Goal: Task Accomplishment & Management: Manage account settings

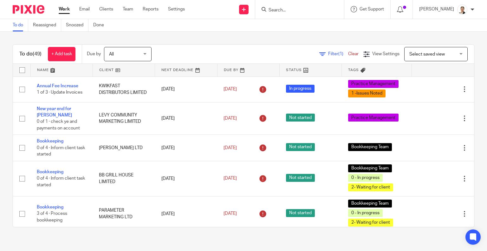
click at [290, 12] on input "Search" at bounding box center [296, 11] width 57 height 6
click at [328, 54] on span "Filter (1)" at bounding box center [338, 54] width 20 height 4
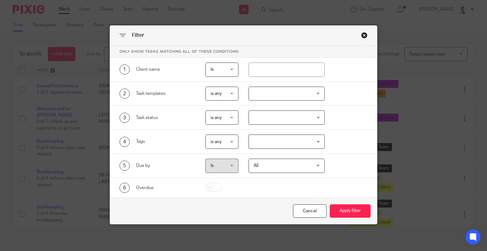
click at [274, 91] on div at bounding box center [287, 94] width 76 height 14
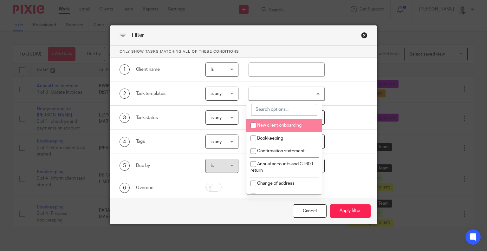
click at [269, 109] on input "search" at bounding box center [284, 110] width 66 height 12
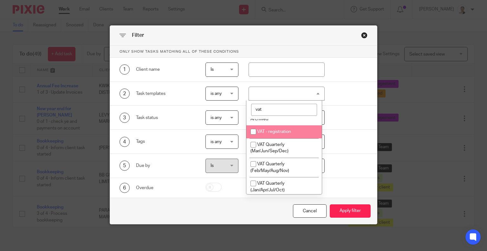
scroll to position [42, 0]
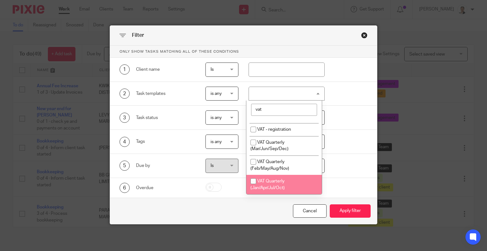
type input "vat"
click at [279, 181] on span "VAT Quarterly (Jan/Apr/Jul/Oct)" at bounding box center [268, 184] width 34 height 11
checkbox input "true"
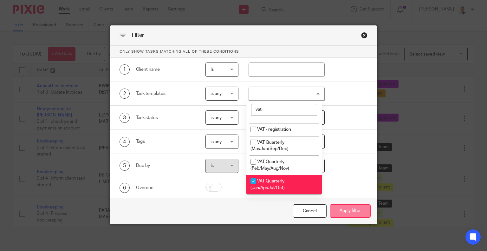
click at [346, 209] on button "Apply filter" at bounding box center [350, 211] width 41 height 14
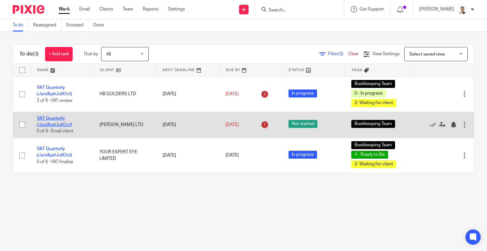
click at [51, 123] on link "VAT Quarterly (Jan/Apr/Jul/Oct)" at bounding box center [54, 121] width 35 height 11
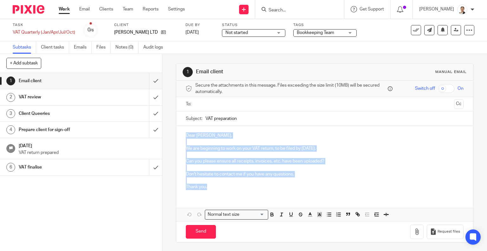
drag, startPoint x: 183, startPoint y: 134, endPoint x: 211, endPoint y: 189, distance: 62.4
click at [211, 189] on div "Dear Ariel, We are beginning to work on your VAT return, to be filed by 6 Sep 2…" at bounding box center [324, 160] width 297 height 69
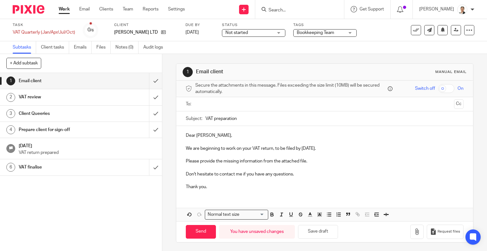
drag, startPoint x: 203, startPoint y: 118, endPoint x: 264, endPoint y: 117, distance: 61.2
click at [264, 117] on input "VAT preparation" at bounding box center [334, 118] width 258 height 14
paste input "HB Golders Ltd VAT QE 31 07 2025 - information request"
drag, startPoint x: 225, startPoint y: 118, endPoint x: 211, endPoint y: 119, distance: 14.0
click at [211, 119] on input "HB Golders Ltd VAT QE 31 07 2025 - information request" at bounding box center [334, 118] width 258 height 14
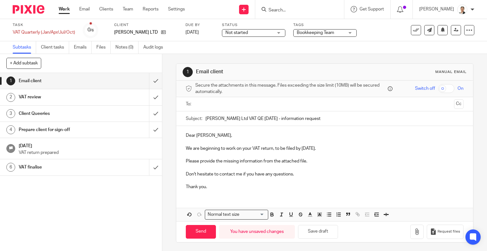
type input "HB Hendon Ltd VAT QE 31 07 2025 - information request"
click at [360, 173] on p "Don't hesitate to contact me if you have any questions." at bounding box center [325, 174] width 278 height 6
click at [414, 231] on icon "button" at bounding box center [417, 231] width 6 height 6
click at [317, 229] on button "Save draft" at bounding box center [318, 232] width 40 height 14
click at [414, 228] on icon "button" at bounding box center [417, 231] width 6 height 6
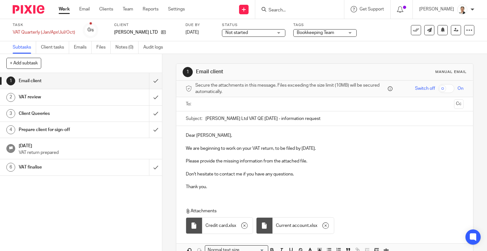
click at [211, 104] on input "text" at bounding box center [325, 104] width 254 height 7
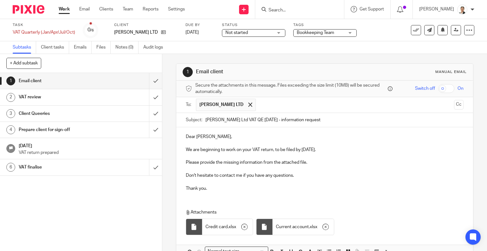
click at [259, 106] on input "text" at bounding box center [355, 105] width 192 height 12
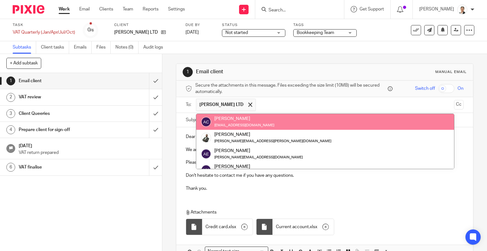
paste input "info@hummusbar.co.uk"
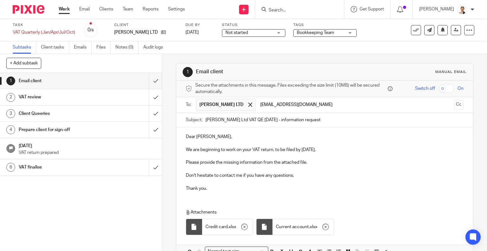
type input "info@hummusbar.co.uk"
click at [338, 166] on p at bounding box center [325, 169] width 278 height 6
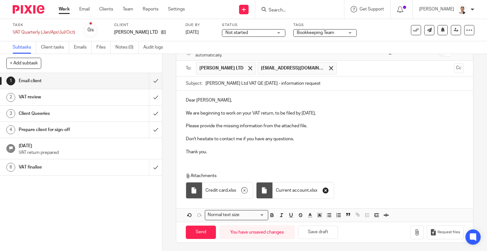
scroll to position [37, 0]
click at [319, 234] on button "Save draft" at bounding box center [318, 232] width 40 height 14
click at [197, 232] on input "Send" at bounding box center [201, 232] width 30 height 14
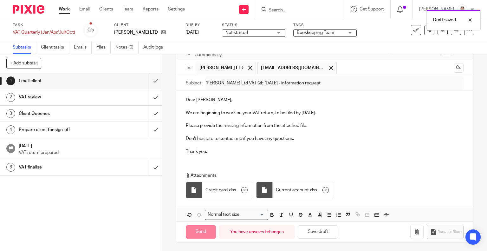
type input "Sent"
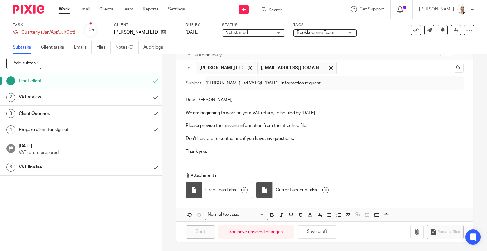
click at [275, 34] on div "Not started Not started" at bounding box center [253, 33] width 63 height 8
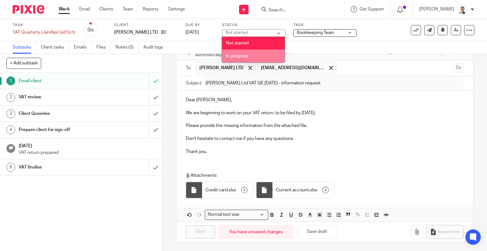
click at [240, 55] on span "In progress" at bounding box center [237, 56] width 22 height 4
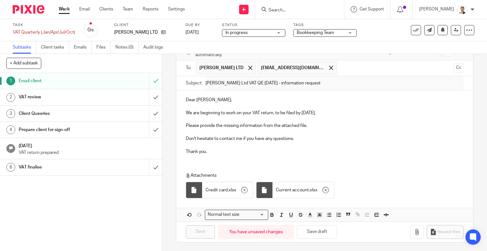
click at [320, 33] on span "Bookkeeping Team" at bounding box center [315, 32] width 37 height 4
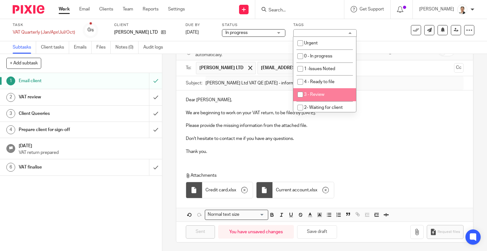
click at [326, 94] on li "3 - Review" at bounding box center [324, 94] width 63 height 13
click at [326, 91] on li "3 - Review" at bounding box center [324, 94] width 63 height 13
checkbox input "false"
click at [333, 105] on li "2- Waiting for client" at bounding box center [324, 107] width 63 height 13
checkbox input "true"
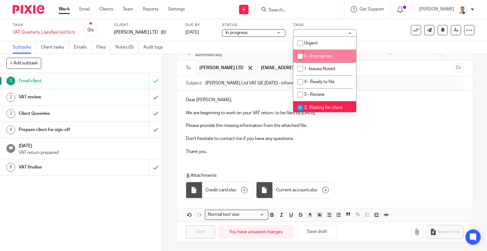
click at [331, 50] on li "0 - In progress" at bounding box center [324, 55] width 63 height 13
checkbox input "true"
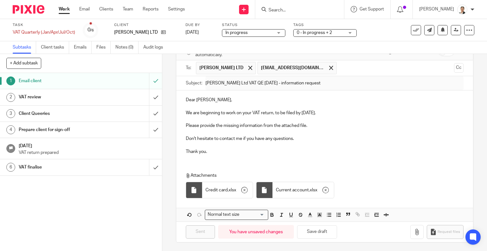
click at [62, 9] on link "Work" at bounding box center [64, 9] width 11 height 6
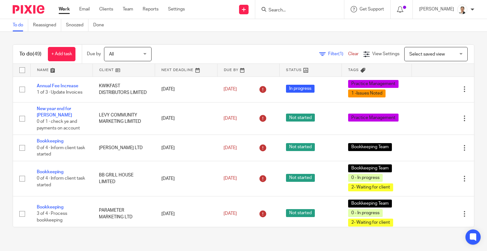
click at [328, 55] on span "Filter (1)" at bounding box center [338, 54] width 20 height 4
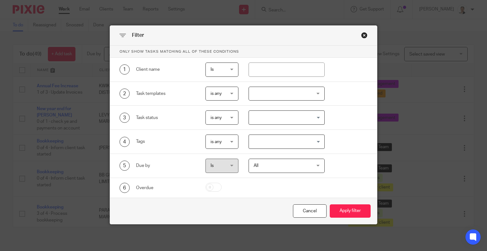
click at [281, 91] on div at bounding box center [287, 94] width 76 height 14
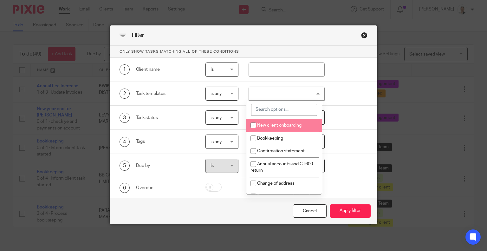
click at [268, 111] on input "search" at bounding box center [284, 110] width 66 height 12
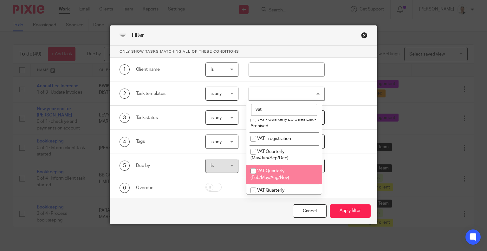
scroll to position [42, 0]
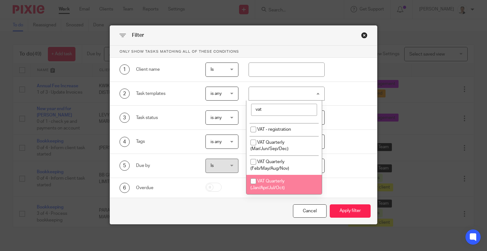
type input "vat"
click at [284, 181] on li "VAT Quarterly (Jan/Apr/Jul/Oct)" at bounding box center [283, 184] width 75 height 19
checkbox input "true"
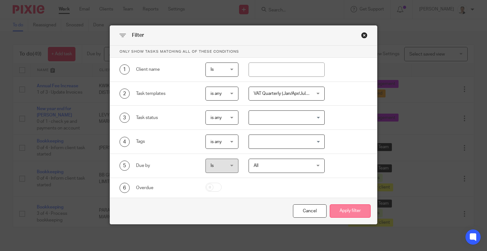
click at [347, 211] on button "Apply filter" at bounding box center [350, 211] width 41 height 14
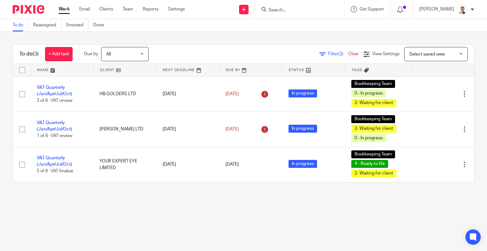
click at [66, 10] on link "Work" at bounding box center [64, 9] width 11 height 6
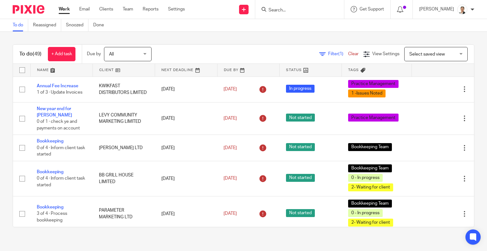
click at [290, 8] on input "Search" at bounding box center [296, 11] width 57 height 6
type input "hendon"
click button "submit" at bounding box center [0, 0] width 0 height 0
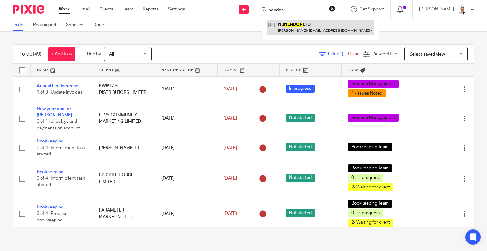
click at [323, 25] on link at bounding box center [320, 27] width 107 height 15
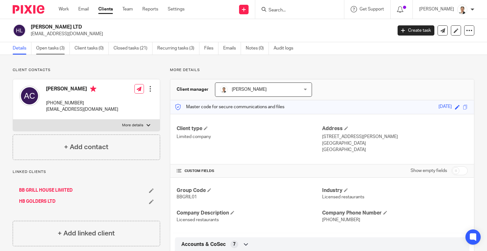
click at [46, 49] on link "Open tasks (3)" at bounding box center [53, 48] width 34 height 12
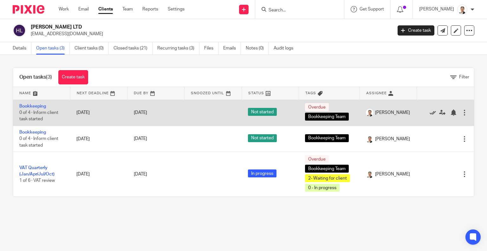
click at [430, 113] on icon at bounding box center [433, 112] width 6 height 6
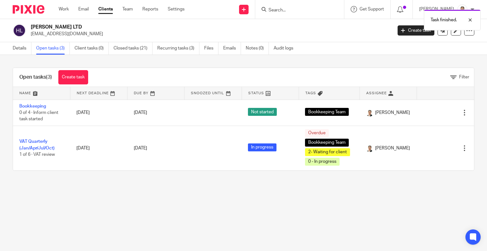
click at [430, 113] on icon at bounding box center [433, 112] width 6 height 6
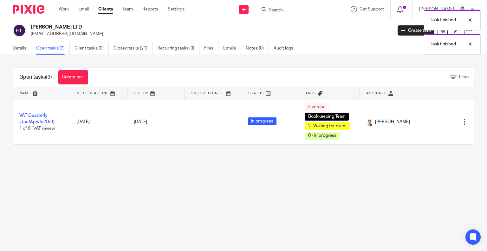
click at [281, 10] on div "Task finished. Task finished." at bounding box center [362, 30] width 237 height 48
click at [297, 9] on div "Task finished. Task finished." at bounding box center [362, 30] width 237 height 48
click at [293, 11] on div "Task finished." at bounding box center [362, 18] width 237 height 24
click at [290, 8] on div "Task finished." at bounding box center [362, 18] width 237 height 24
click at [282, 8] on input "Search" at bounding box center [296, 11] width 57 height 6
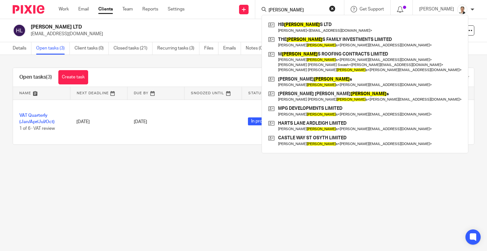
type input "golder"
click button "submit" at bounding box center [0, 0] width 0 height 0
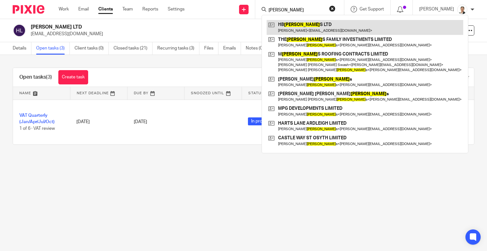
click at [319, 30] on link at bounding box center [365, 27] width 197 height 15
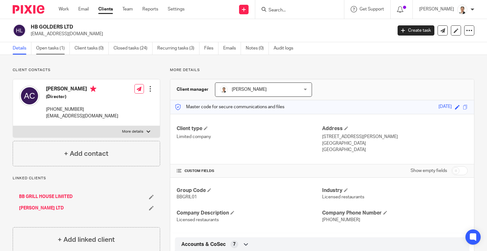
click at [50, 47] on link "Open tasks (1)" at bounding box center [53, 48] width 34 height 12
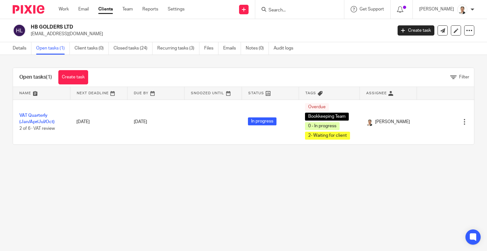
click at [322, 11] on input "Search" at bounding box center [296, 11] width 57 height 6
type input "workin"
click button "submit" at bounding box center [0, 0] width 0 height 0
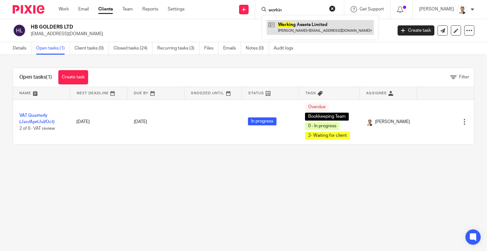
click at [316, 25] on link at bounding box center [320, 27] width 107 height 15
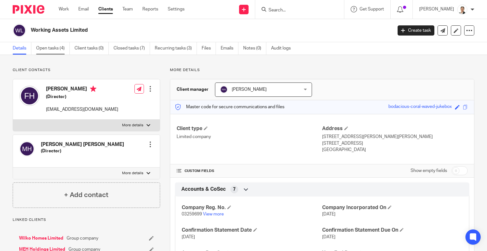
click at [50, 48] on link "Open tasks (4)" at bounding box center [53, 48] width 34 height 12
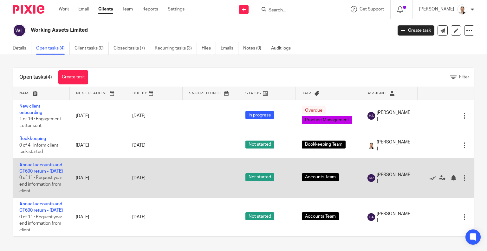
scroll to position [5, 0]
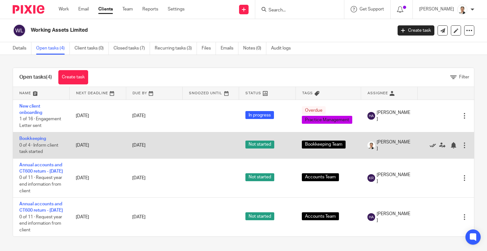
click at [430, 142] on icon at bounding box center [433, 145] width 6 height 6
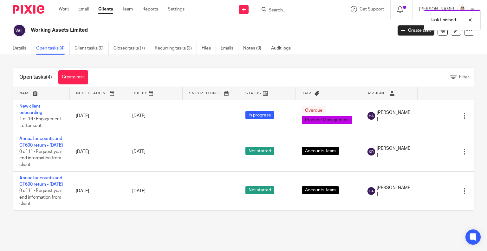
scroll to position [0, 0]
click at [65, 10] on link "Work" at bounding box center [64, 9] width 10 height 6
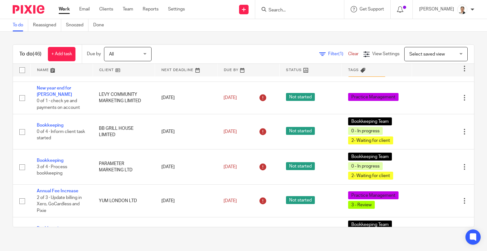
scroll to position [32, 0]
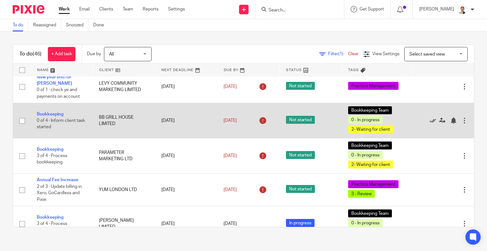
click at [430, 117] on icon at bounding box center [433, 120] width 6 height 6
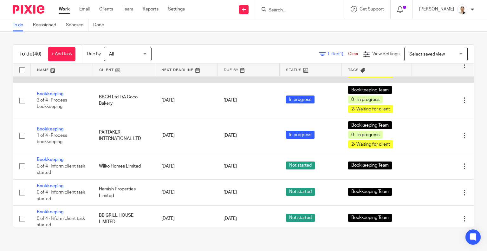
scroll to position [222, 0]
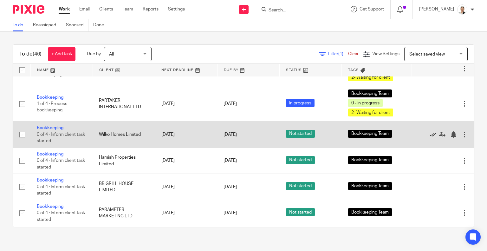
click at [430, 131] on icon at bounding box center [433, 134] width 6 height 6
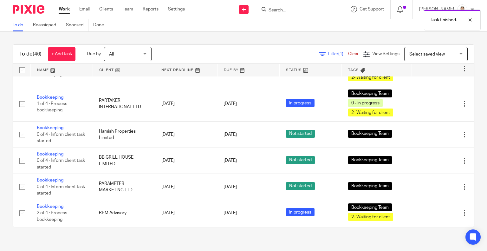
click at [430, 131] on icon at bounding box center [433, 134] width 6 height 6
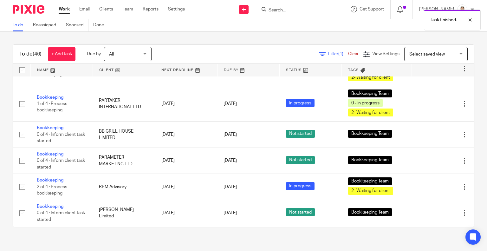
click at [430, 131] on icon at bounding box center [433, 134] width 6 height 6
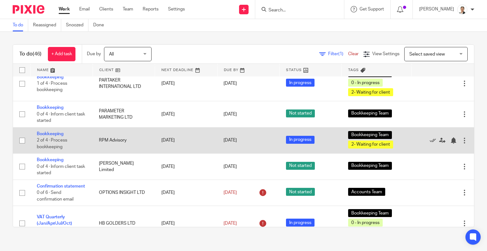
scroll to position [254, 0]
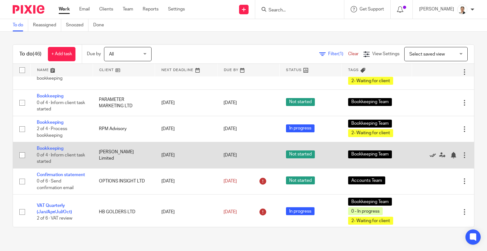
click at [430, 152] on icon at bounding box center [433, 155] width 6 height 6
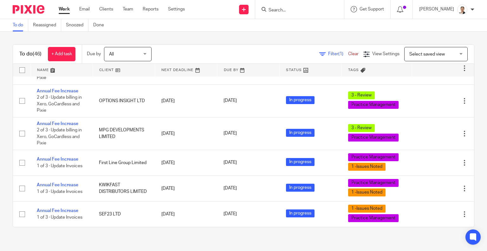
scroll to position [1165, 0]
click at [65, 10] on link "Work" at bounding box center [64, 9] width 11 height 6
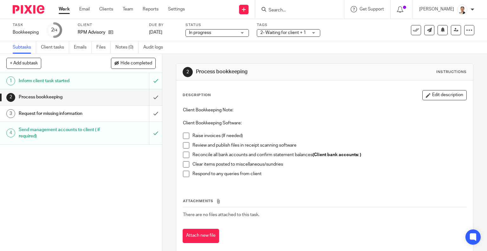
click at [42, 95] on h1 "Process bookkeeping" at bounding box center [60, 97] width 83 height 10
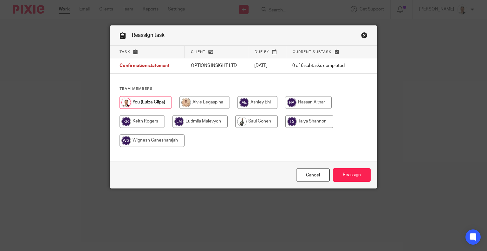
click at [314, 103] on input "radio" at bounding box center [308, 102] width 47 height 13
radio input "true"
click at [341, 178] on input "Reassign" at bounding box center [352, 175] width 38 height 14
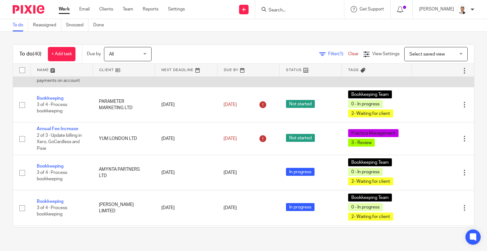
scroll to position [63, 0]
